Goal: Information Seeking & Learning: Find specific fact

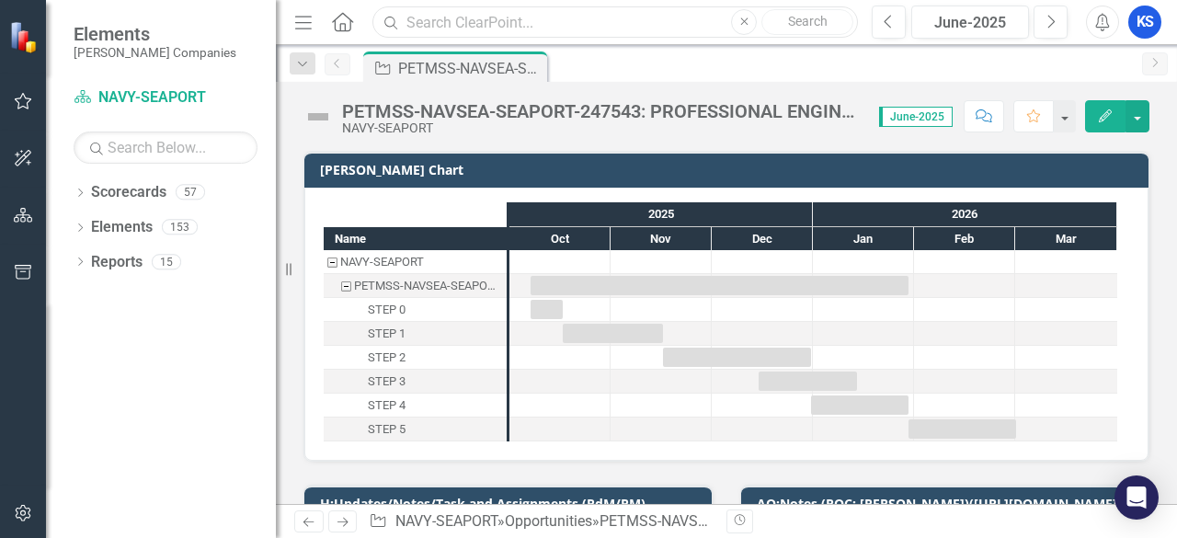
click at [455, 24] on input "text" at bounding box center [615, 22] width 486 height 32
click at [401, 60] on div "PETMSS-NAVSEA-SEAPORT-247543: PROFESSIONAL ENGINEERING TECHNICAL AND MANAGEMENT…" at bounding box center [458, 68] width 121 height 23
click at [483, 8] on input "FOBO" at bounding box center [615, 22] width 486 height 32
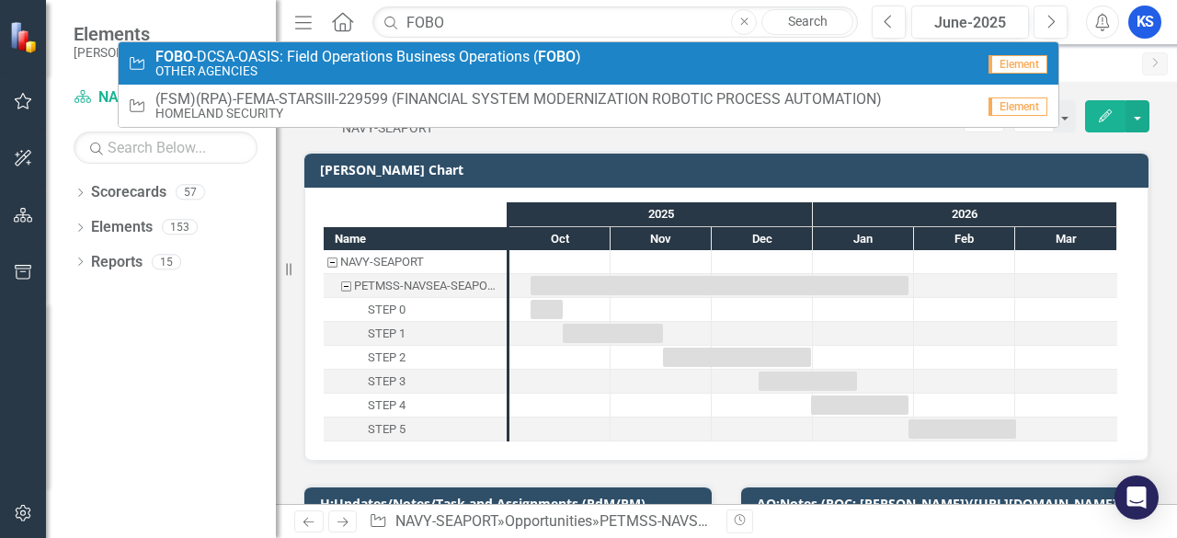
click at [430, 58] on span "FOBO -DCSA-OASIS: Field Operations Business Operations ( FOBO )" at bounding box center [368, 57] width 426 height 17
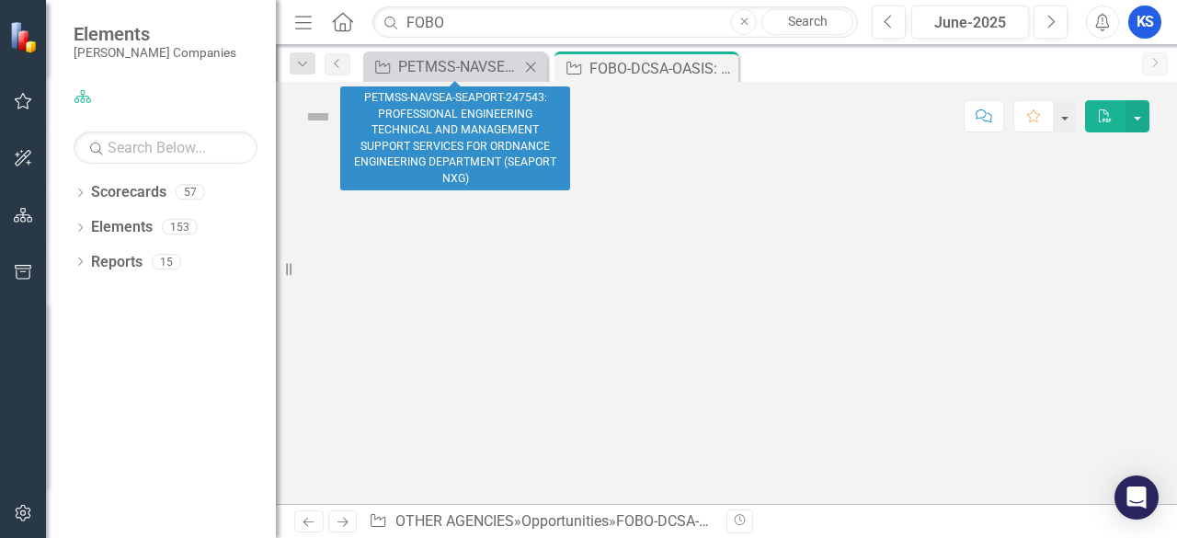
click at [533, 65] on icon "Close" at bounding box center [530, 67] width 18 height 15
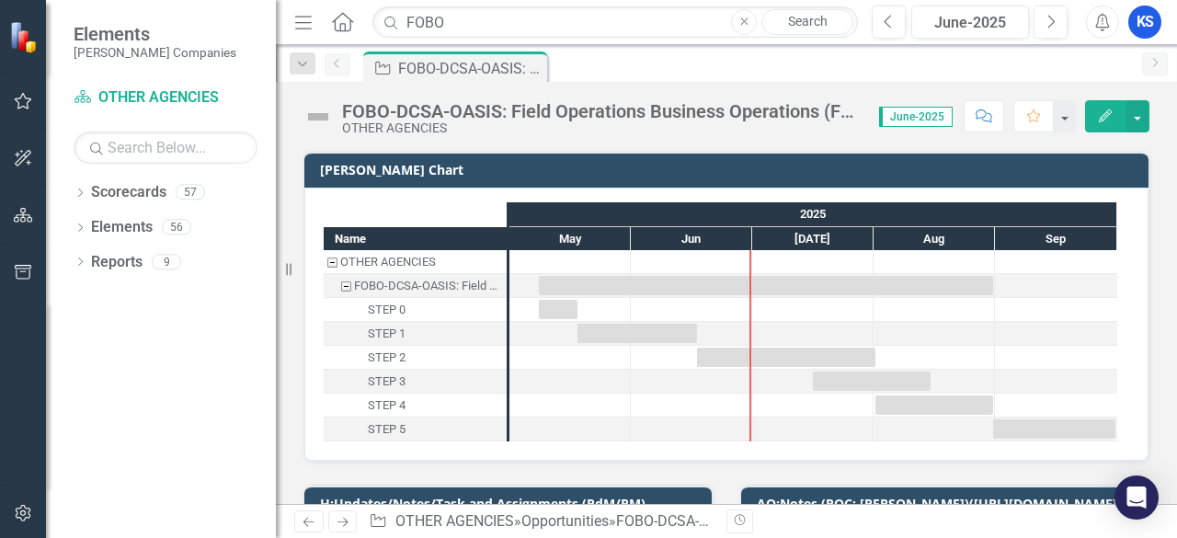
click at [478, 110] on div "FOBO-DCSA-OASIS: Field Operations Business Operations (FOBO)" at bounding box center [601, 111] width 519 height 20
click at [479, 109] on div "FOBO-DCSA-OASIS: Field Operations Business Operations (FOBO)" at bounding box center [601, 111] width 519 height 20
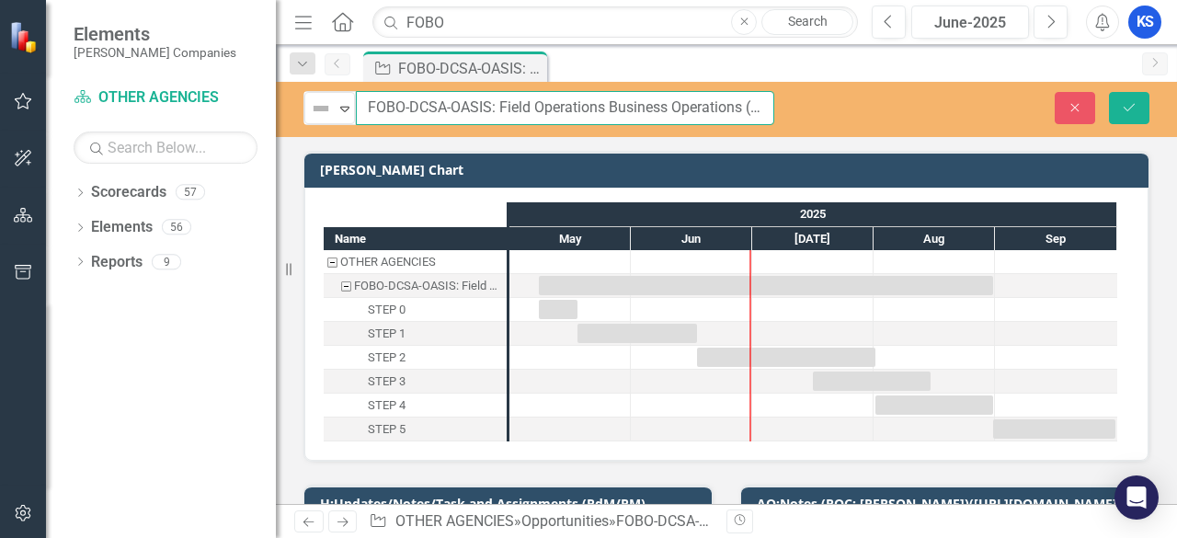
click at [479, 109] on input "FOBO-DCSA-OASIS: Field Operations Business Operations (FOBO)" at bounding box center [565, 108] width 418 height 34
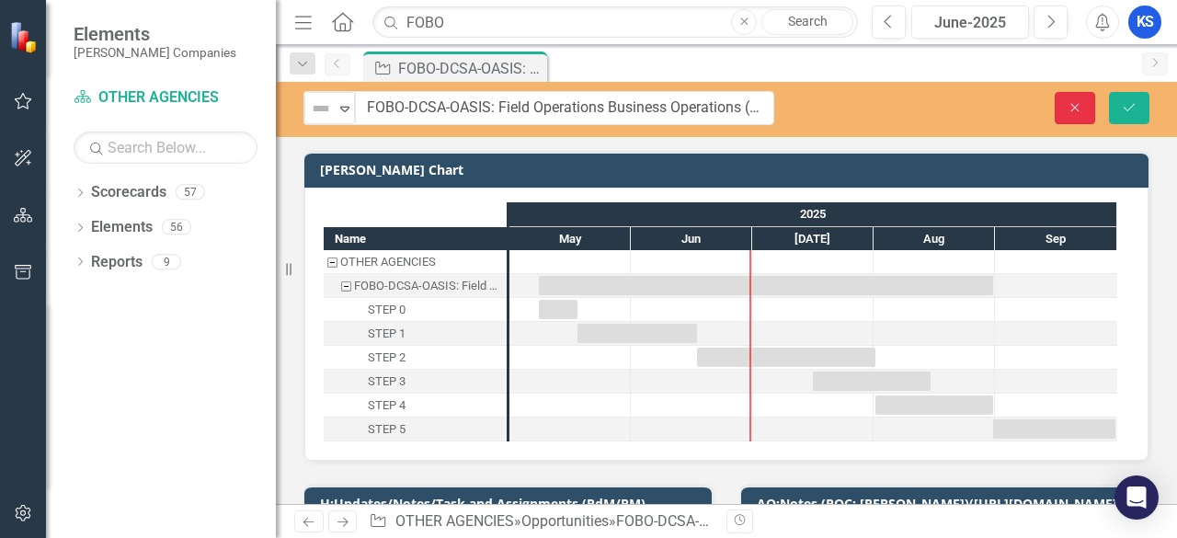
drag, startPoint x: 1080, startPoint y: 100, endPoint x: 783, endPoint y: 144, distance: 299.4
click at [1078, 101] on icon "Close" at bounding box center [1075, 107] width 17 height 13
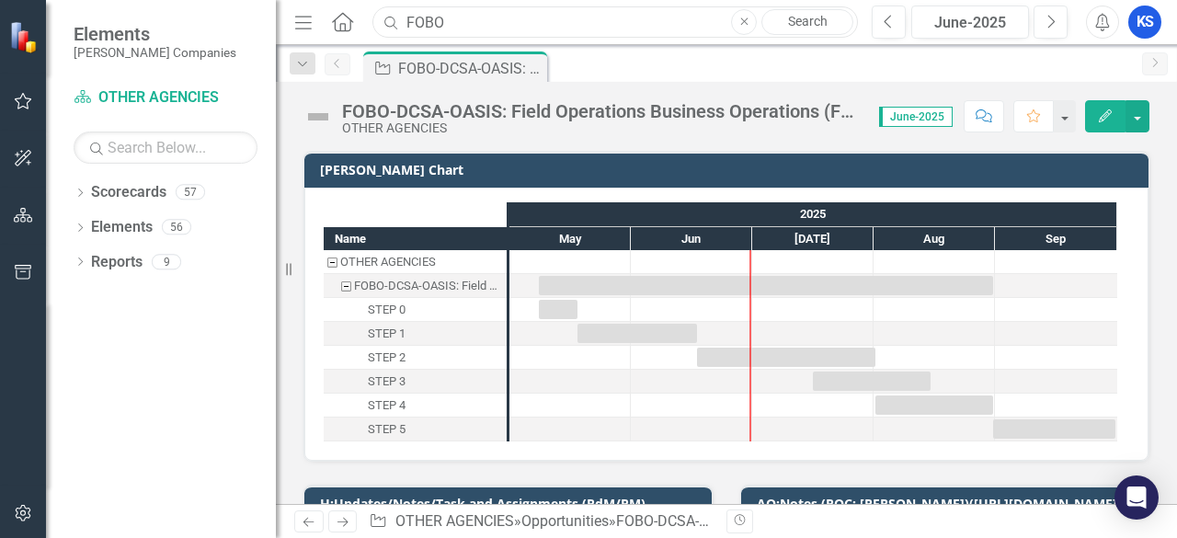
drag, startPoint x: 467, startPoint y: 17, endPoint x: 287, endPoint y: 43, distance: 182.1
click at [287, 43] on div "Elements [PERSON_NAME] Companies Scorecard OTHER AGENCIES Search Dropdown Score…" at bounding box center [588, 269] width 1177 height 538
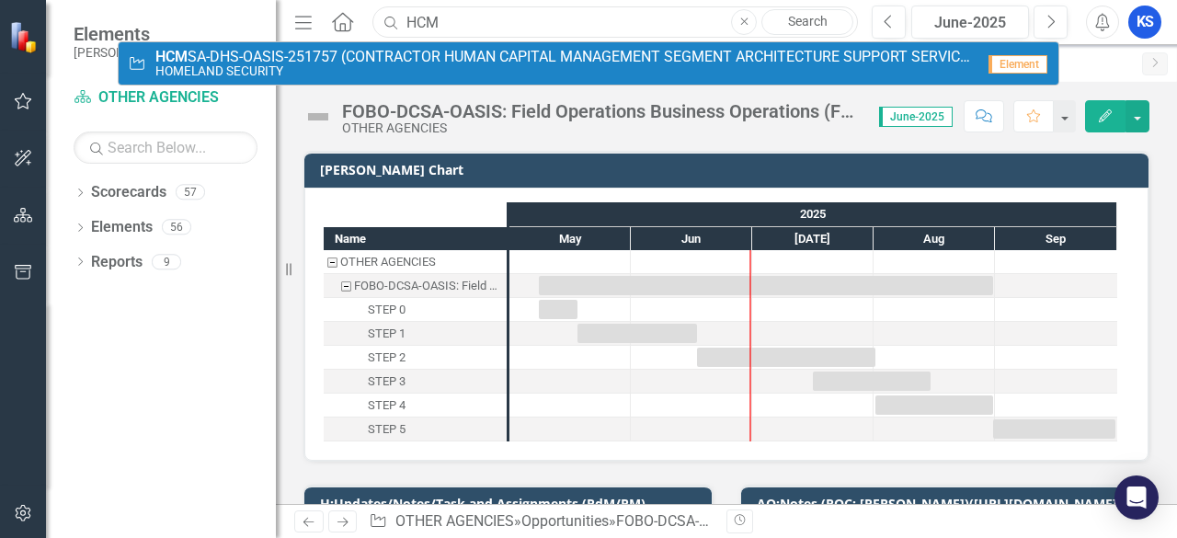
type input "HCM"
click at [257, 55] on span "HCM SA-DHS-OASIS-251757 (CONTRACTOR HUMAN CAPITAL MANAGEMENT SEGMENT ARCHITECTU…" at bounding box center [564, 57] width 819 height 17
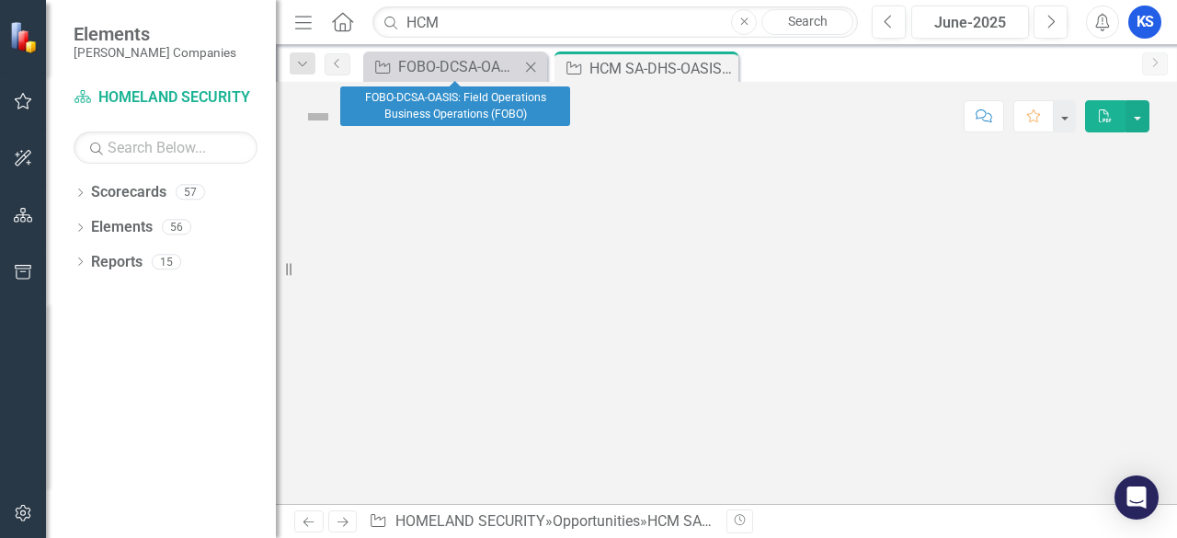
click at [530, 71] on icon "Close" at bounding box center [530, 67] width 18 height 15
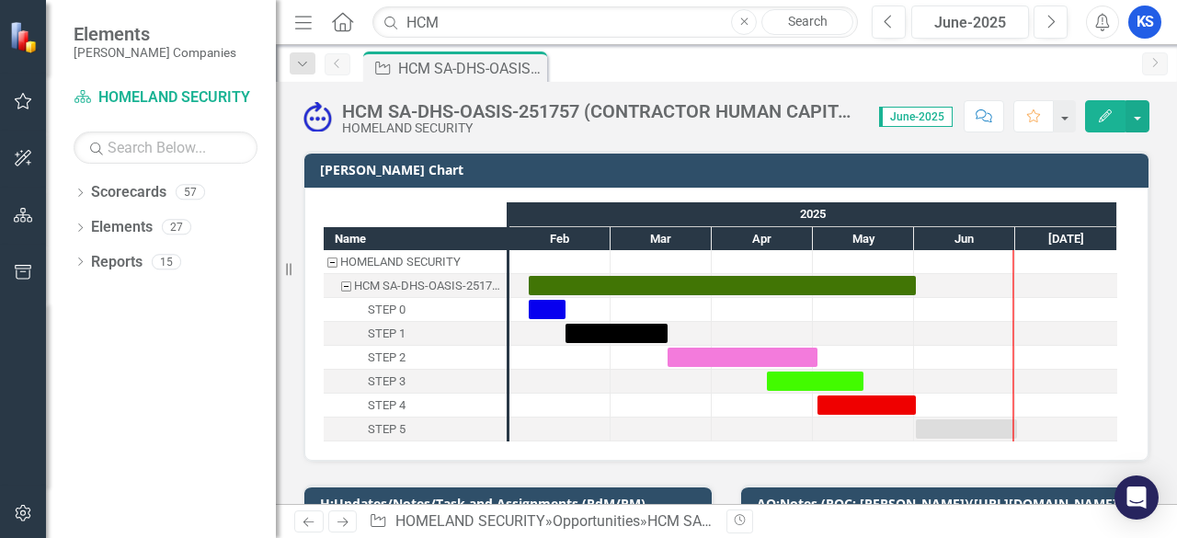
click at [429, 109] on div "HCM SA-DHS-OASIS-251757 (CONTRACTOR HUMAN CAPITAL MANAGEMENT SEGMENT ARCHITECTU…" at bounding box center [601, 111] width 519 height 20
drag, startPoint x: 382, startPoint y: 109, endPoint x: 440, endPoint y: 112, distance: 58.0
click at [447, 106] on div "HCM SA-DHS-OASIS-251757 (CONTRACTOR HUMAN CAPITAL MANAGEMENT SEGMENT ARCHITECTU…" at bounding box center [601, 111] width 519 height 20
click at [437, 112] on div "HCM SA-DHS-OASIS-251757 (CONTRACTOR HUMAN CAPITAL MANAGEMENT SEGMENT ARCHITECTU…" at bounding box center [601, 111] width 519 height 20
click at [435, 112] on div "HCM SA-DHS-OASIS-251757 (CONTRACTOR HUMAN CAPITAL MANAGEMENT SEGMENT ARCHITECTU…" at bounding box center [601, 111] width 519 height 20
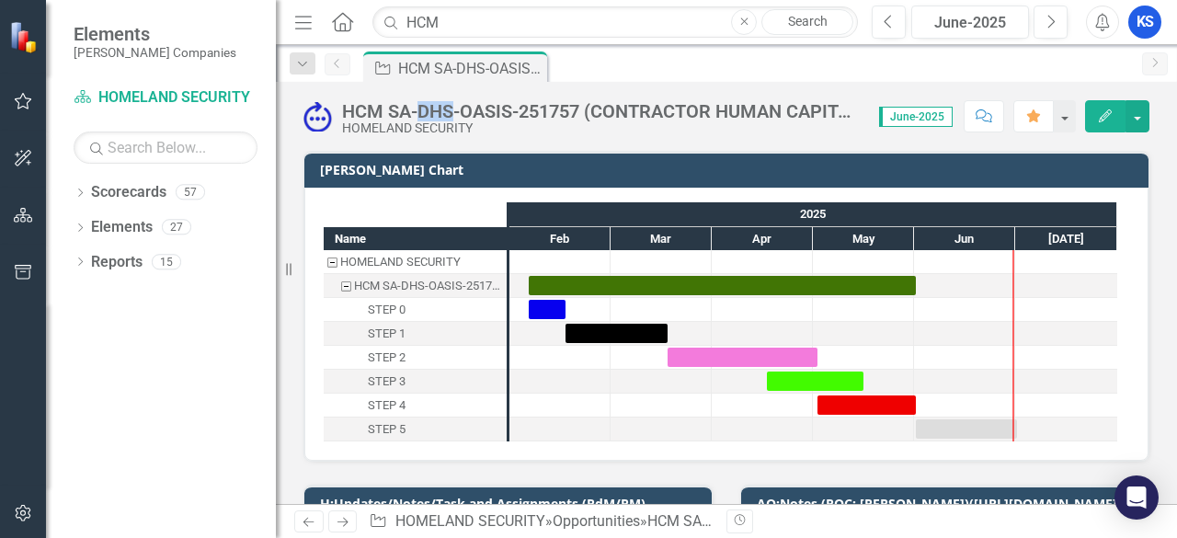
click at [435, 112] on div "HCM SA-DHS-OASIS-251757 (CONTRACTOR HUMAN CAPITAL MANAGEMENT SEGMENT ARCHITECTU…" at bounding box center [601, 111] width 519 height 20
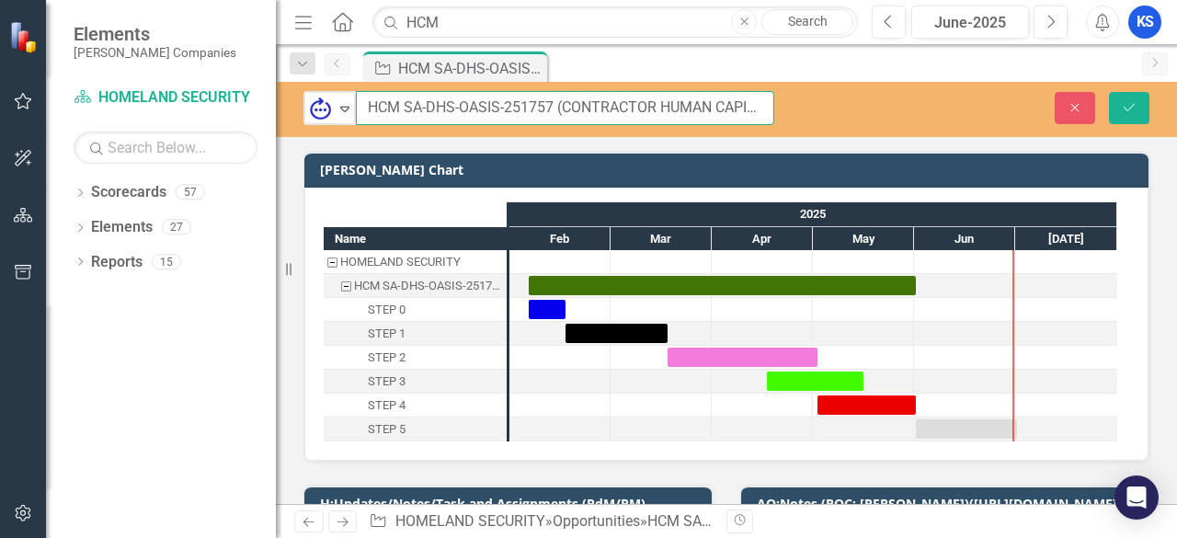
click at [452, 110] on input "HCM SA-DHS-OASIS-251757 (CONTRACTOR HUMAN CAPITAL MANAGEMENT SEGMENT ARCHITECTU…" at bounding box center [565, 108] width 418 height 34
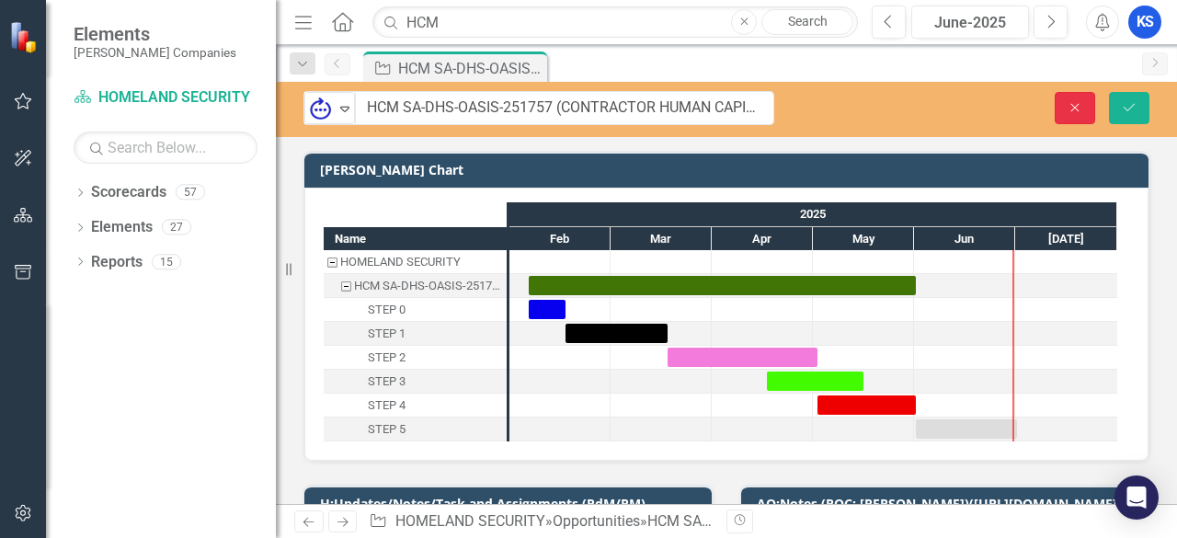
click at [1072, 114] on button "Close" at bounding box center [1075, 108] width 40 height 32
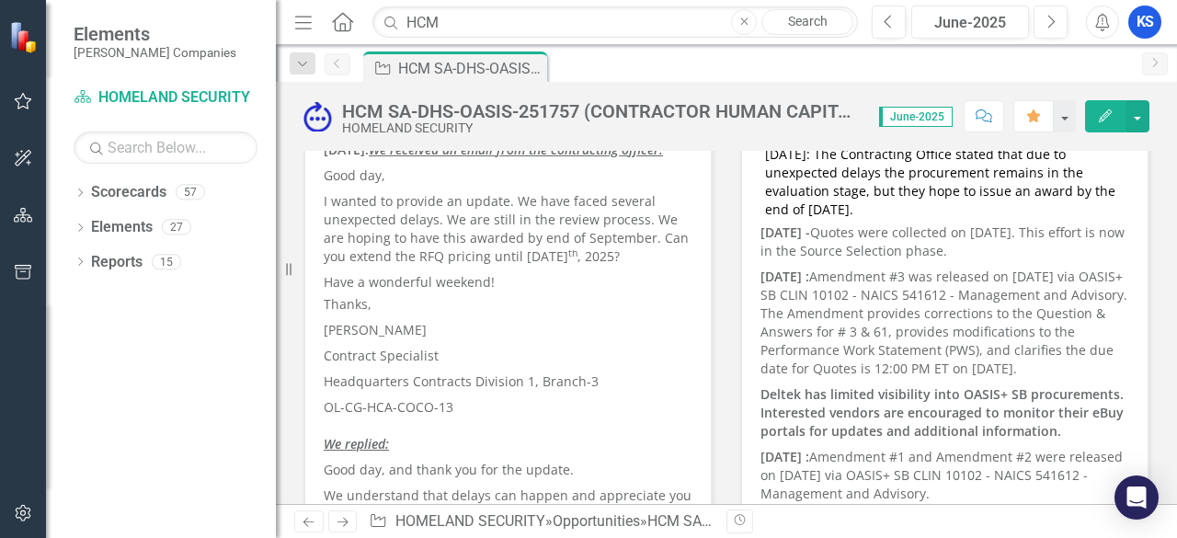
scroll to position [368, 0]
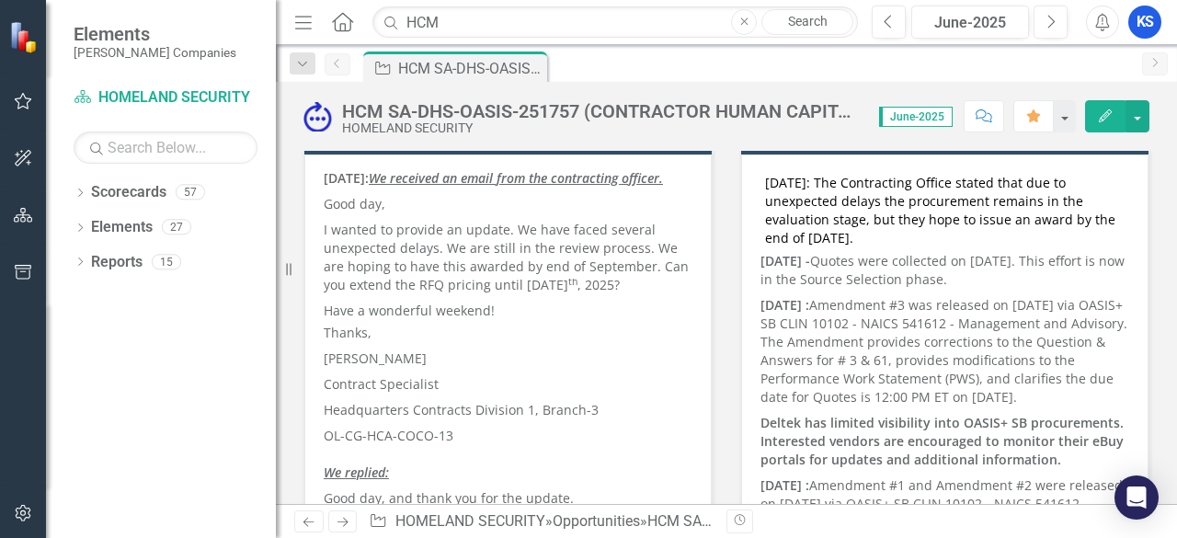
click at [326, 170] on strong "[DATE]: We received an email from the contracting officer." at bounding box center [493, 177] width 339 height 17
click at [333, 175] on strong "[DATE]: We received an email from the contracting officer." at bounding box center [493, 177] width 339 height 17
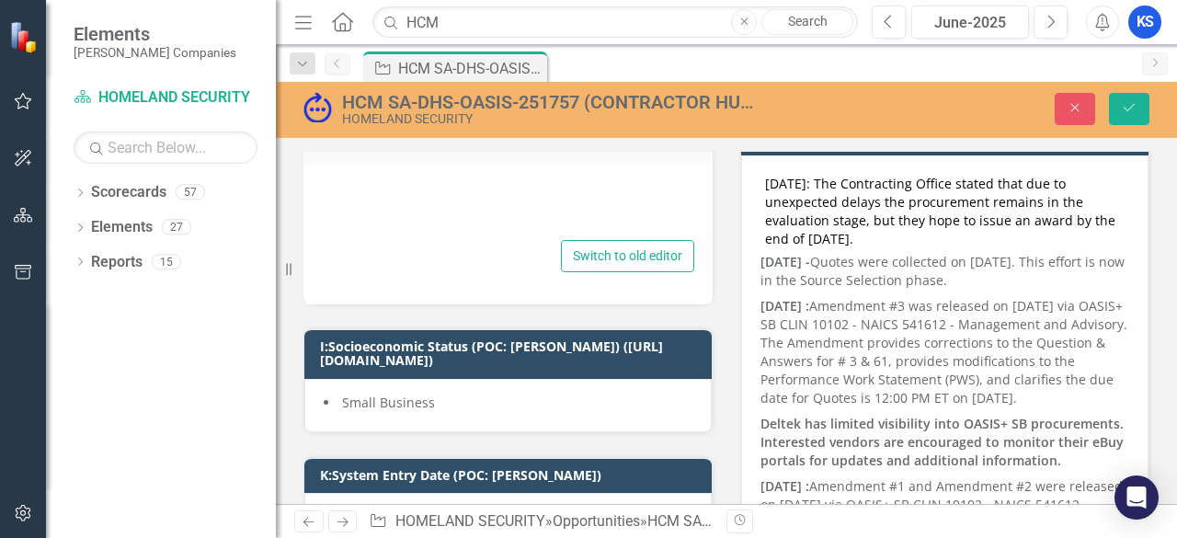
scroll to position [276, 0]
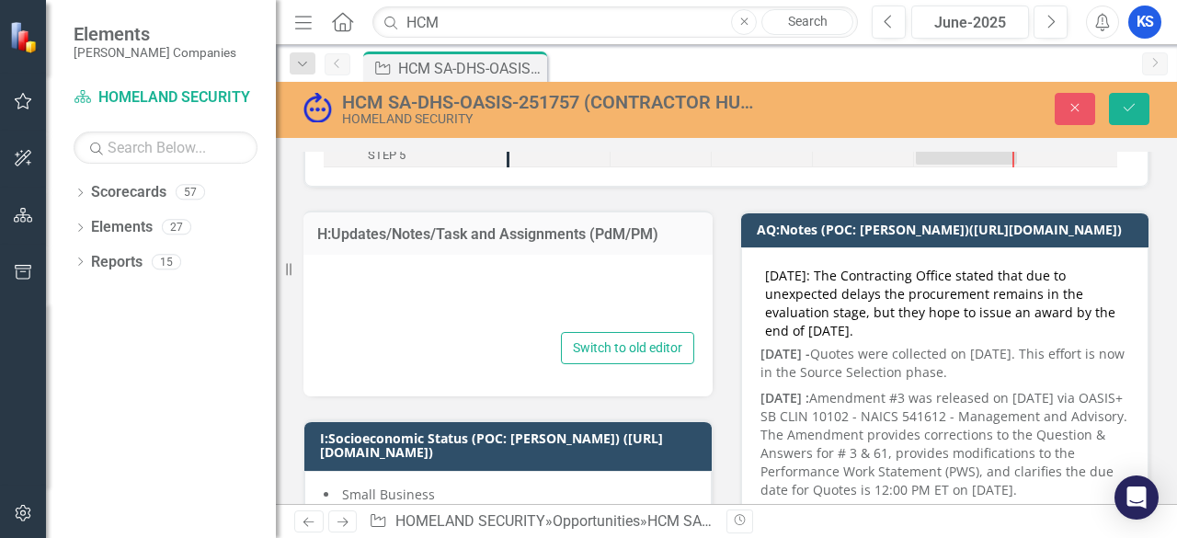
click at [466, 310] on div at bounding box center [508, 298] width 372 height 59
click at [407, 292] on div at bounding box center [508, 298] width 372 height 59
click at [1080, 103] on icon "Close" at bounding box center [1075, 107] width 17 height 13
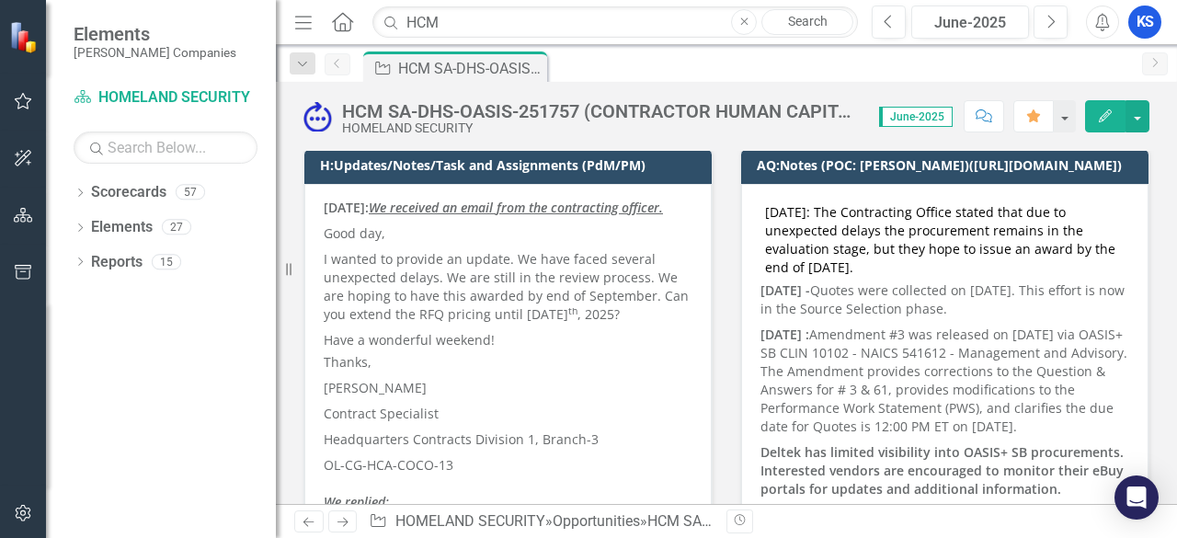
scroll to position [368, 0]
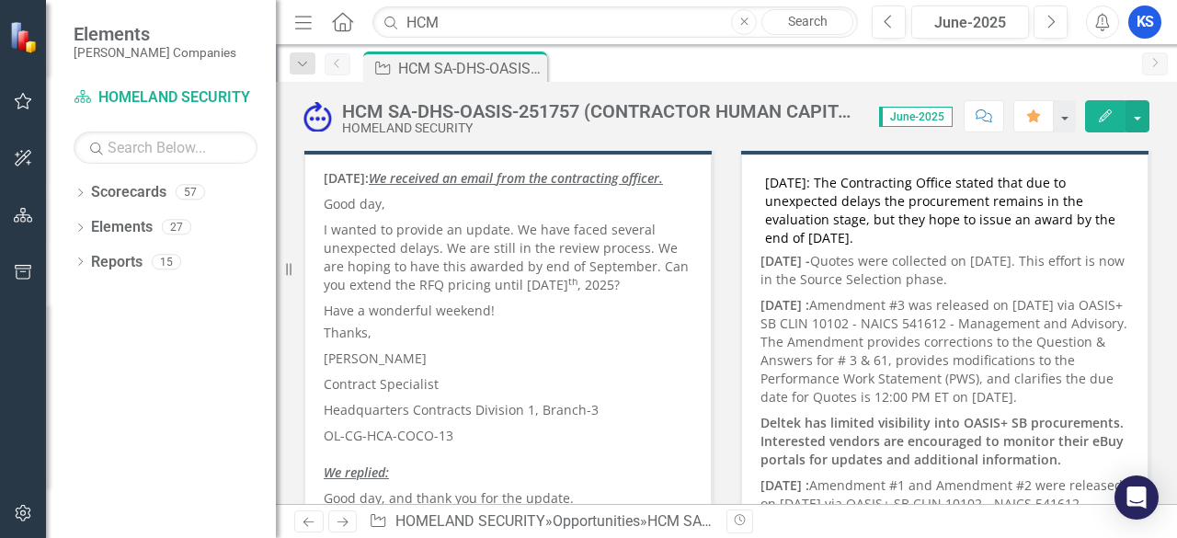
click at [383, 262] on p "I wanted to provide an update. We have faced several unexpected delays. We are …" at bounding box center [508, 257] width 369 height 81
drag, startPoint x: 324, startPoint y: 174, endPoint x: 442, endPoint y: 297, distance: 171.0
click at [442, 298] on p "I wanted to provide an update. We have faced several unexpected delays. We are …" at bounding box center [508, 257] width 369 height 81
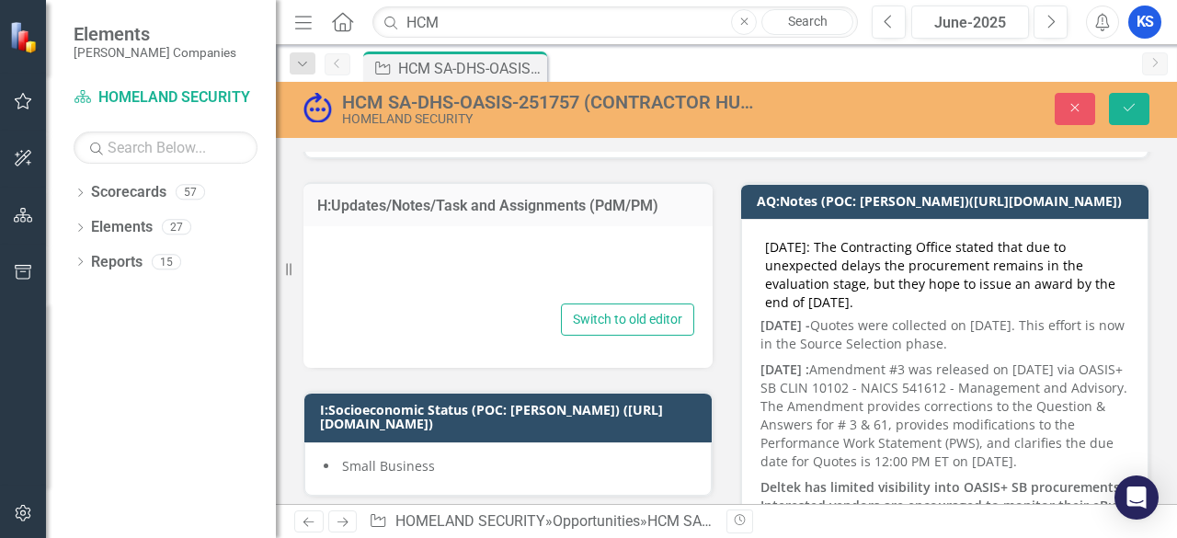
scroll to position [276, 0]
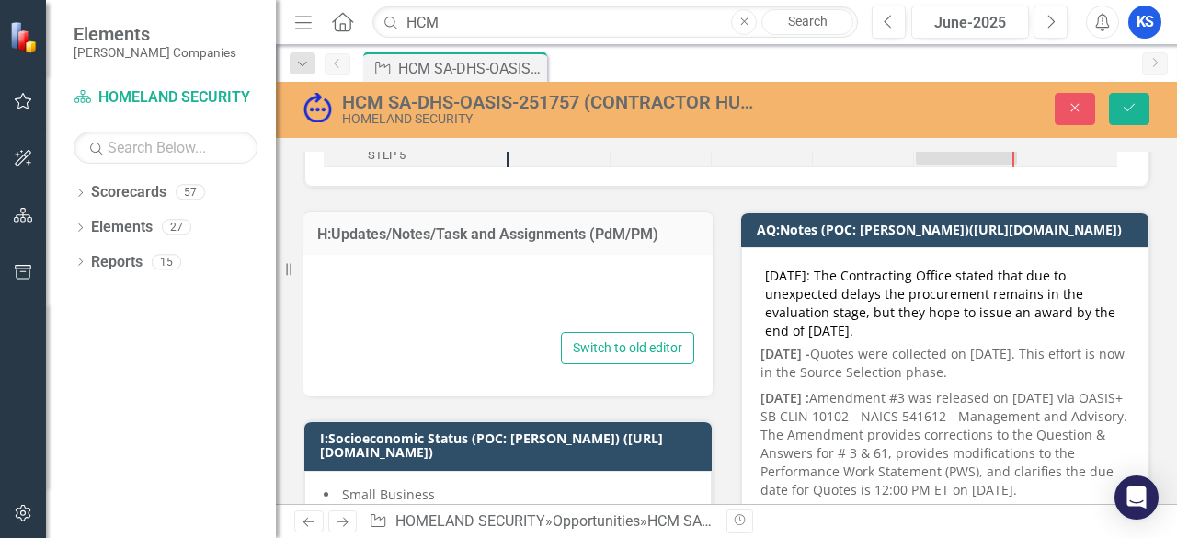
click at [440, 288] on div at bounding box center [508, 298] width 372 height 59
click at [477, 293] on div at bounding box center [508, 298] width 372 height 59
drag, startPoint x: 1076, startPoint y: 103, endPoint x: 792, endPoint y: 184, distance: 295.4
click at [1075, 104] on icon "Close" at bounding box center [1075, 107] width 17 height 13
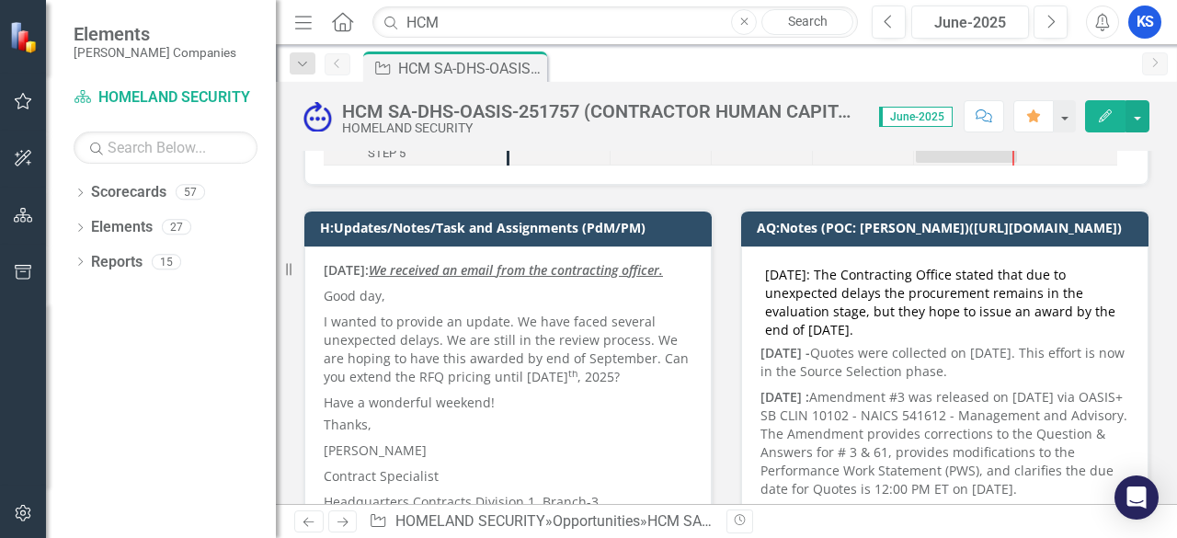
click at [612, 236] on td "H:Updates/Notes/Task and Assignments (PdM/PM)" at bounding box center [511, 230] width 383 height 28
click at [576, 237] on td "H:Updates/Notes/Task and Assignments (PdM/PM)" at bounding box center [511, 230] width 383 height 28
click at [576, 238] on td "H:Updates/Notes/Task and Assignments (PdM/PM)" at bounding box center [511, 230] width 383 height 28
click at [487, 280] on p "[DATE]: We received an email from the contracting officer." at bounding box center [508, 272] width 369 height 22
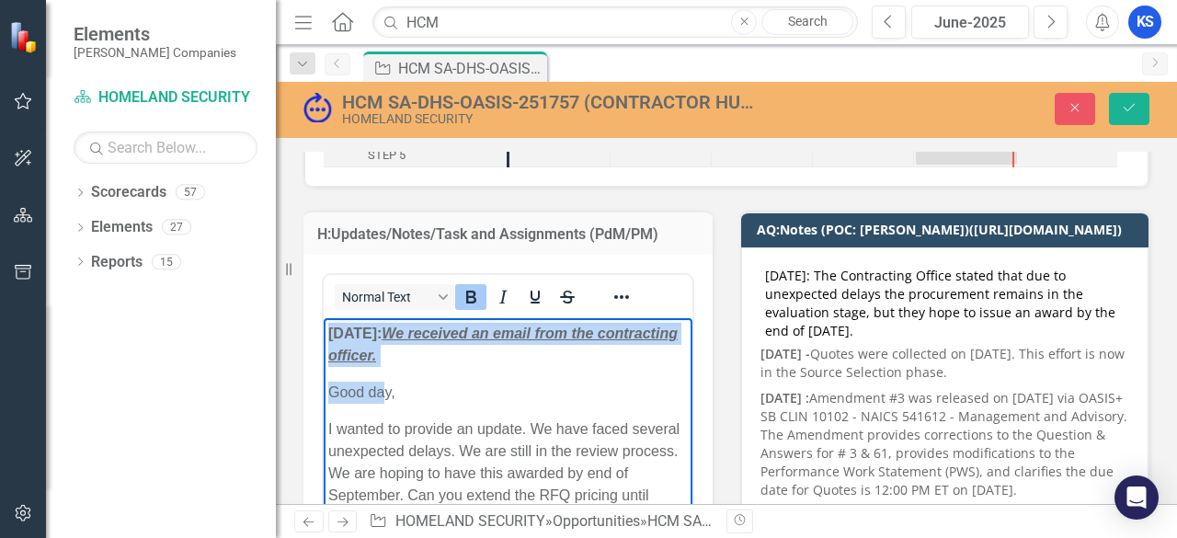
drag, startPoint x: 331, startPoint y: 336, endPoint x: 383, endPoint y: 368, distance: 60.7
click at [444, 344] on p "[DATE]: We received an email from the contracting officer." at bounding box center [508, 345] width 360 height 44
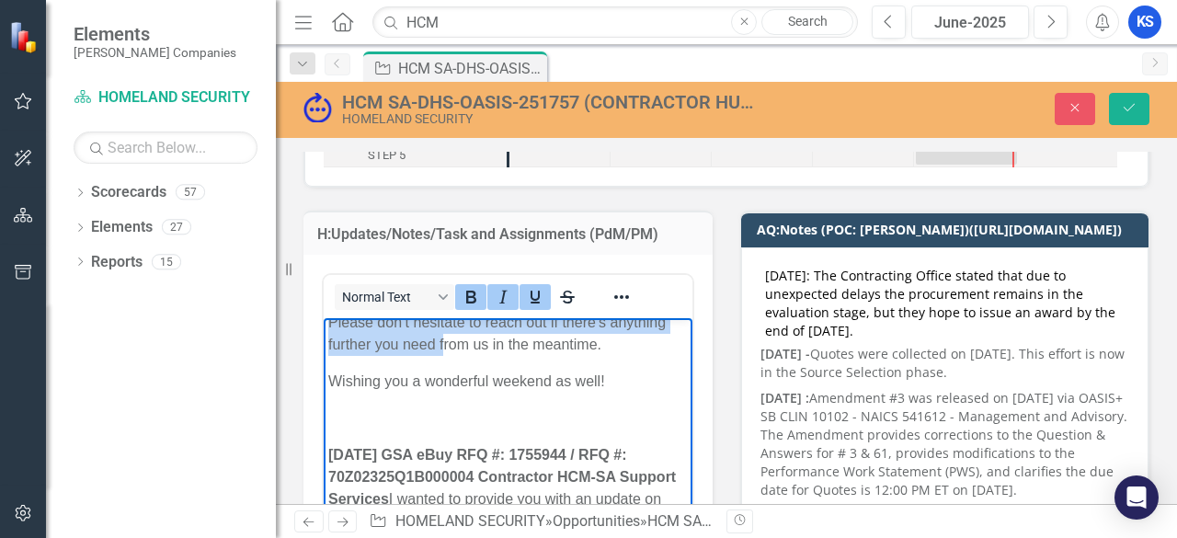
scroll to position [644, 0]
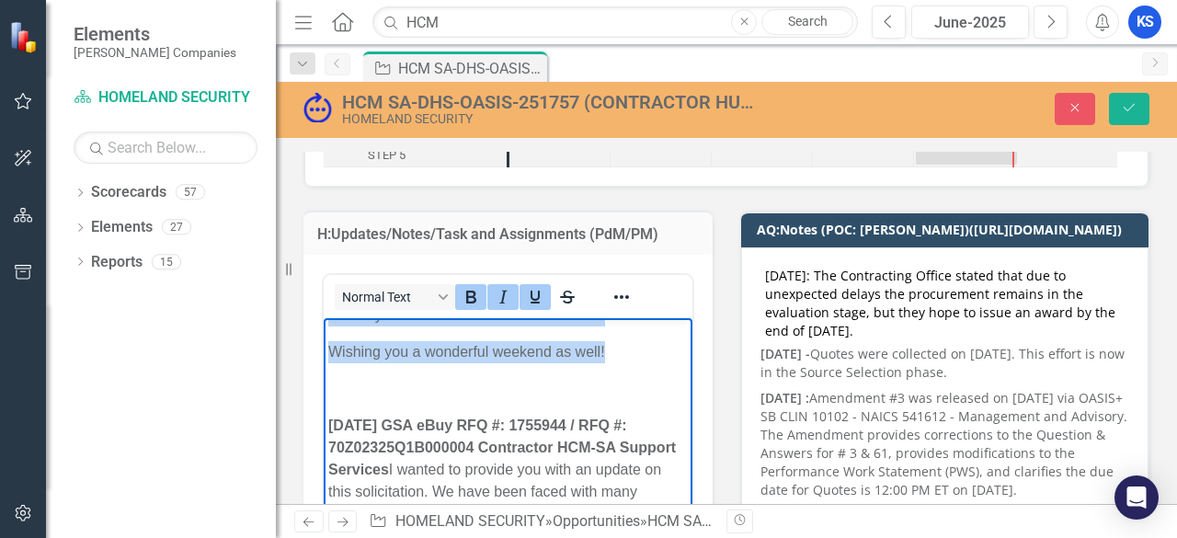
drag, startPoint x: 411, startPoint y: 330, endPoint x: 623, endPoint y: 384, distance: 219.2
click at [624, 379] on body "[DATE]: We received an email from the contracting officer. Good day, I wanted t…" at bounding box center [508, 282] width 369 height 1216
copy body "We received an email from the contracting officer. Good day, I wanted to provid…"
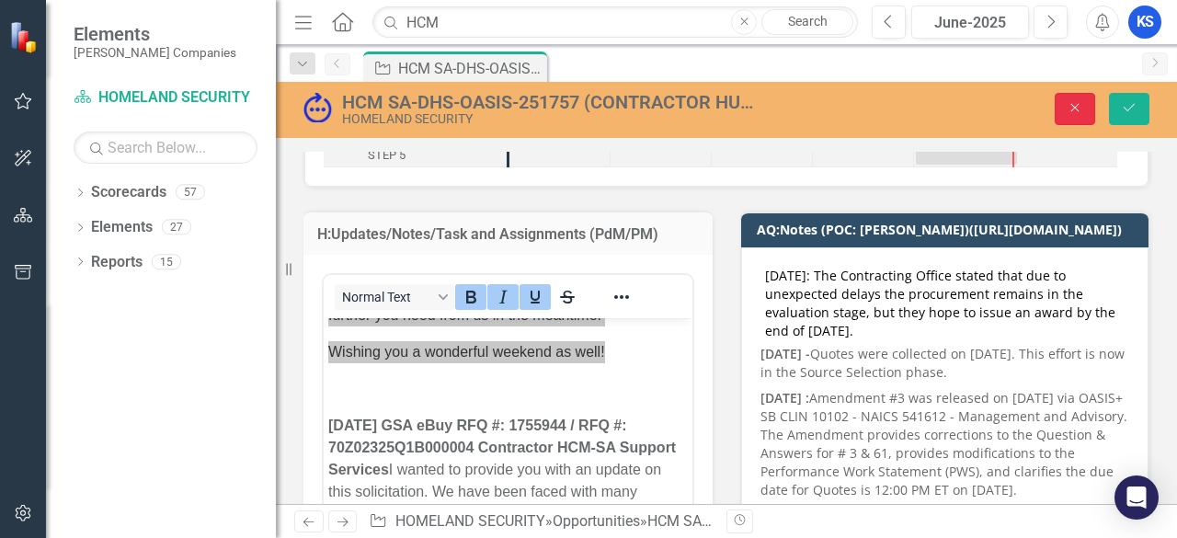
click at [1084, 111] on button "Close" at bounding box center [1075, 109] width 40 height 32
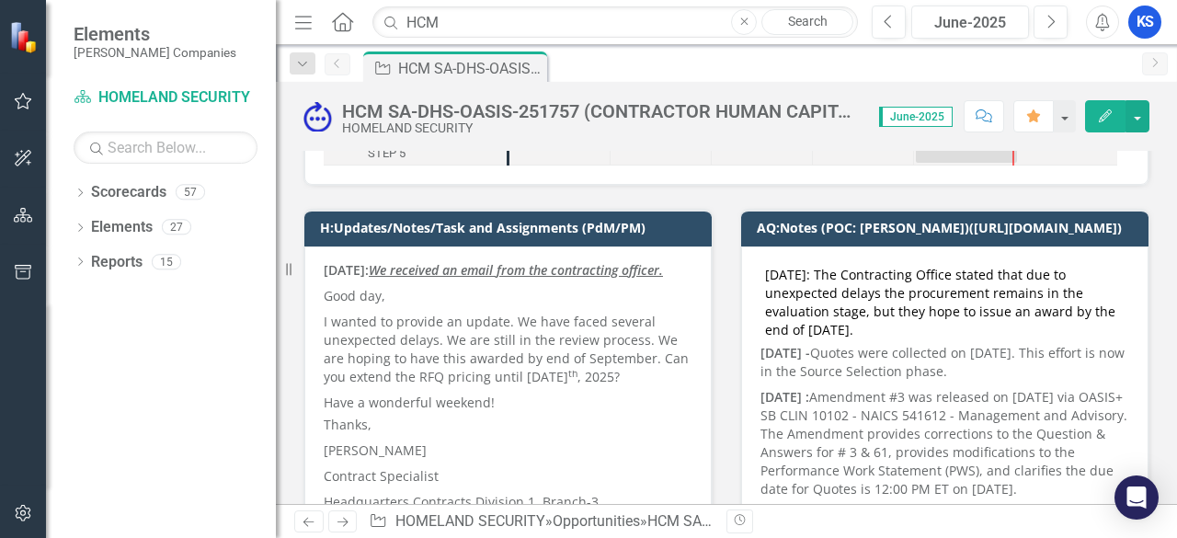
click at [740, 21] on icon "Close" at bounding box center [744, 22] width 8 height 11
